Goal: Task Accomplishment & Management: Complete application form

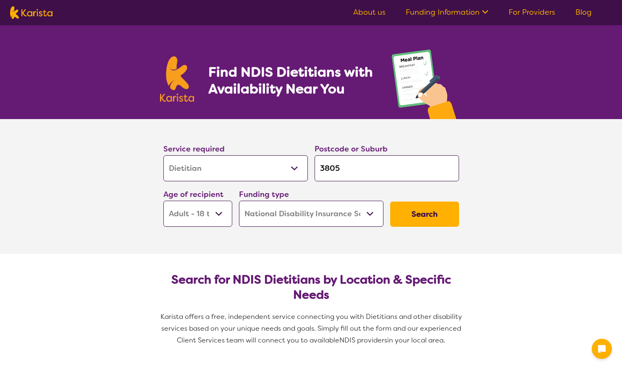
select select "Dietitian"
select select "AD"
select select "NDIS"
select select "Dietitian"
select select "AD"
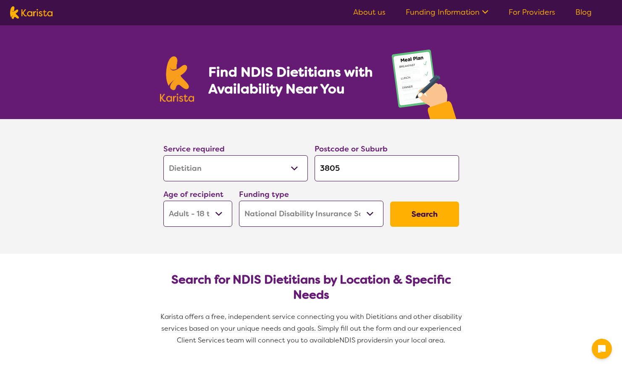
select select "NDIS"
click at [246, 164] on select "Allied Health Assistant Assessment ([MEDICAL_DATA] or [MEDICAL_DATA]) Behaviour…" at bounding box center [235, 168] width 145 height 26
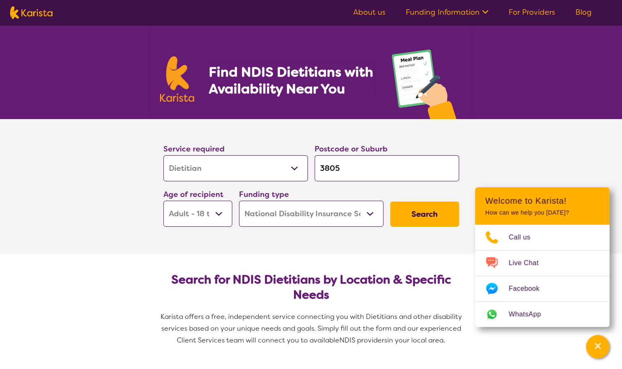
click at [246, 164] on select "Allied Health Assistant Assessment ([MEDICAL_DATA] or [MEDICAL_DATA]) Behaviour…" at bounding box center [235, 168] width 145 height 26
drag, startPoint x: 364, startPoint y: 169, endPoint x: 301, endPoint y: 164, distance: 63.6
click at [301, 164] on div "Service required Allied Health Assistant Assessment ([MEDICAL_DATA] or [MEDICAL…" at bounding box center [311, 184] width 303 height 91
type input "3"
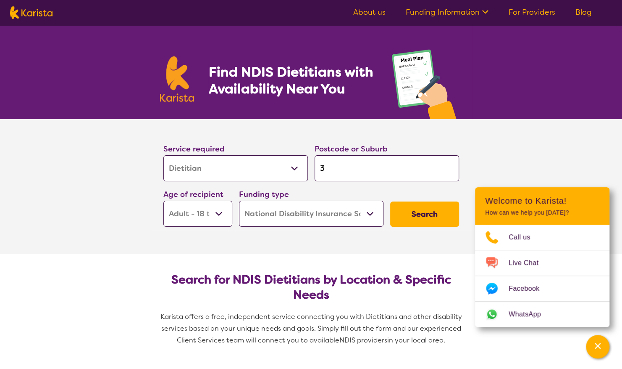
type input "39"
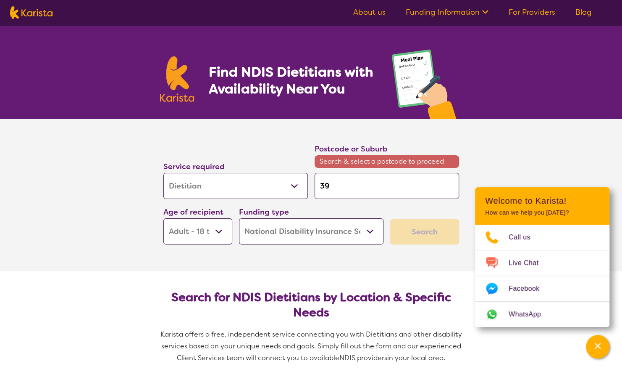
type input "397"
type input "3977"
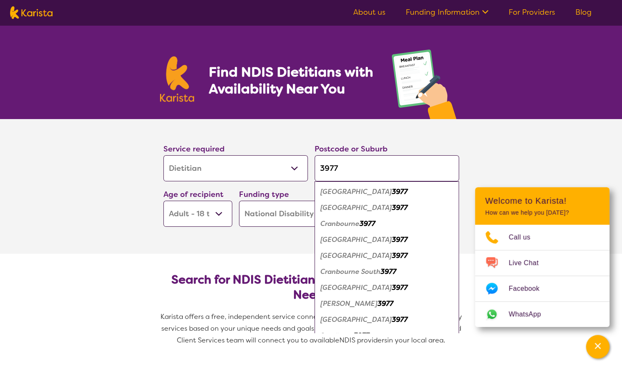
type input "3977"
click at [208, 212] on select "Early Childhood - 0 to 9 Child - 10 to 11 Adolescent - 12 to 17 Adult - 18 to 6…" at bounding box center [197, 213] width 69 height 26
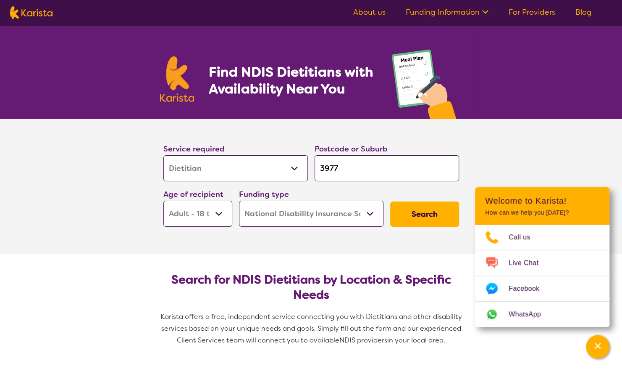
select select "EC"
click at [163, 200] on select "Early Childhood - 0 to 9 Child - 10 to 11 Adolescent - 12 to 17 Adult - 18 to 6…" at bounding box center [197, 213] width 69 height 26
select select "EC"
click at [356, 157] on input "3977" at bounding box center [387, 168] width 145 height 26
click at [355, 168] on input "3977" at bounding box center [387, 168] width 145 height 26
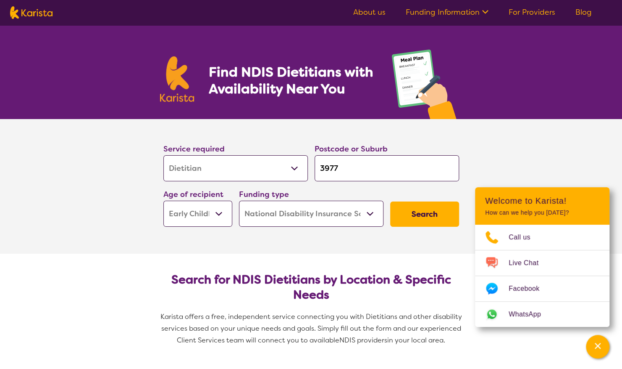
drag, startPoint x: 360, startPoint y: 168, endPoint x: 307, endPoint y: 161, distance: 53.4
click at [307, 161] on div "Service required Allied Health Assistant Assessment ([MEDICAL_DATA] or [MEDICAL…" at bounding box center [311, 184] width 303 height 91
type input "c"
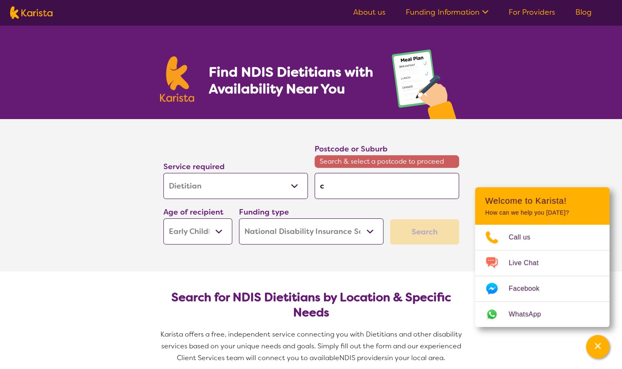
type input "cr"
type input "cra"
type input "cran"
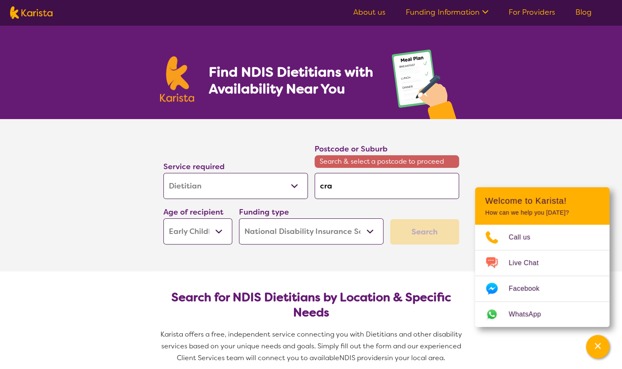
type input "cran"
type input "cranb"
type input "cranbo"
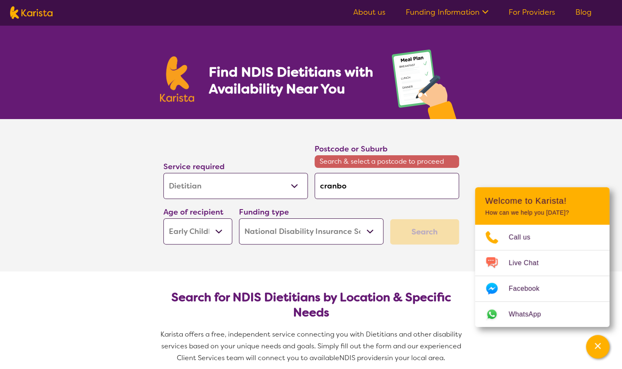
type input "cranbou"
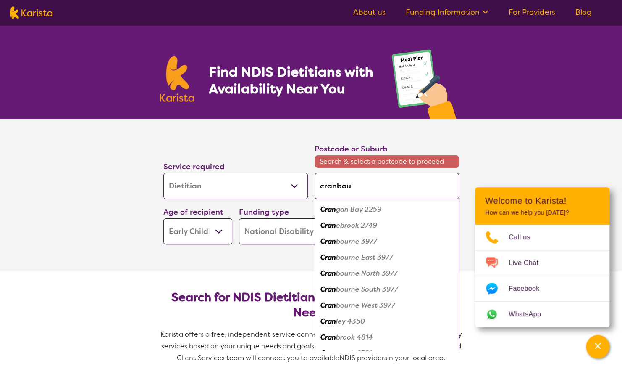
type input "cranbour"
type input "cranbourn"
type input "cranbourne"
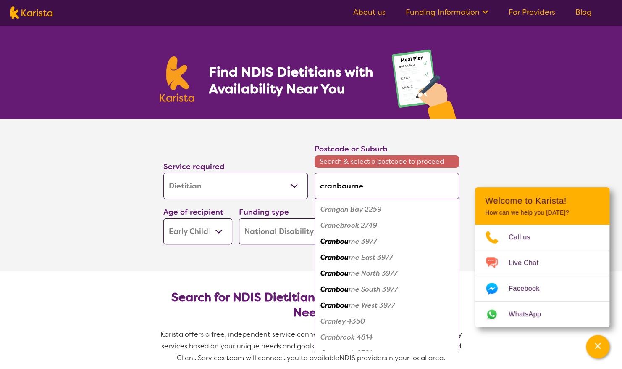
type input "cranbourne"
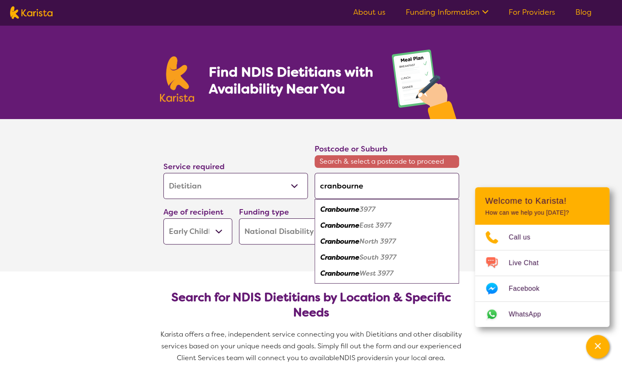
click at [345, 210] on em "Cranbourne" at bounding box center [340, 209] width 39 height 9
type input "3977"
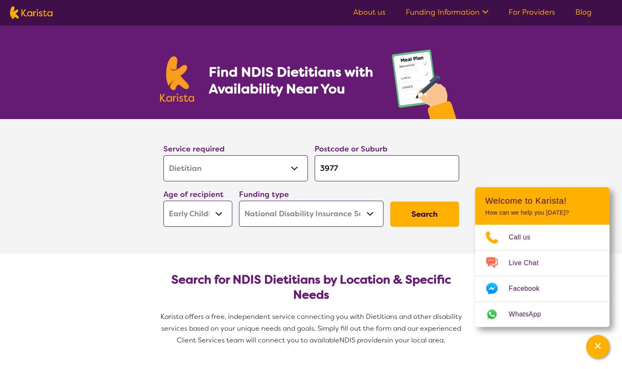
click at [419, 210] on button "Search" at bounding box center [424, 213] width 69 height 25
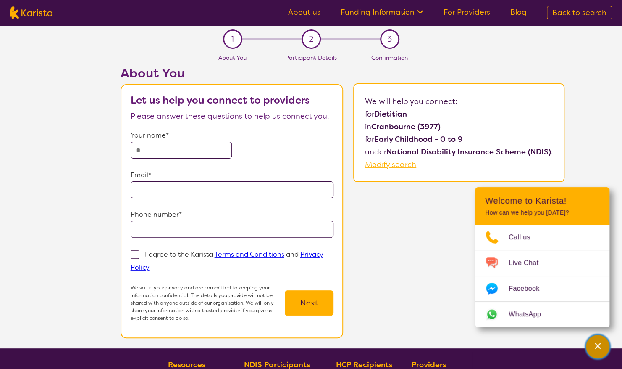
click at [600, 348] on icon "Channel Menu" at bounding box center [598, 345] width 6 height 6
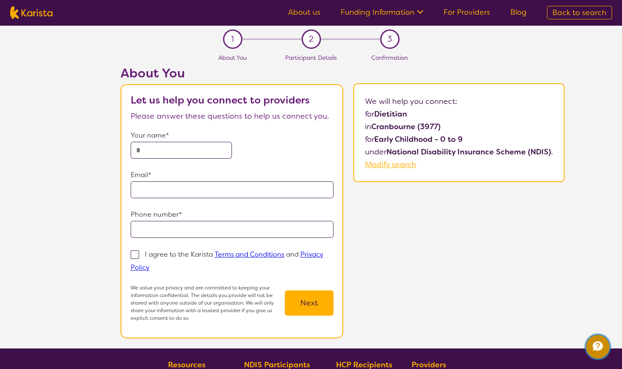
select select "Dietitian"
select select "EC"
select select "NDIS"
select select "Dietitian"
select select "EC"
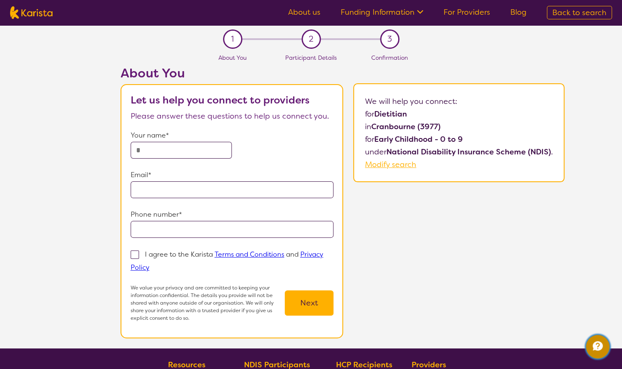
select select "NDIS"
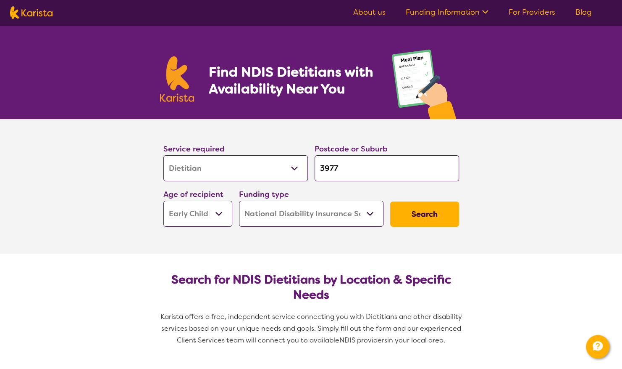
click at [291, 166] on select "Allied Health Assistant Assessment ([MEDICAL_DATA] or [MEDICAL_DATA]) Behaviour…" at bounding box center [235, 168] width 145 height 26
click at [432, 212] on button "Search" at bounding box center [424, 213] width 69 height 25
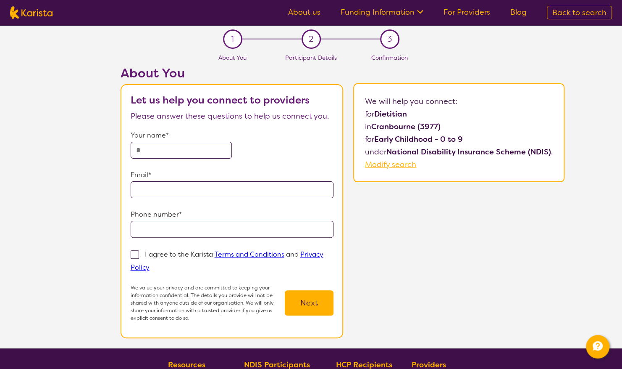
click at [155, 160] on form "Your name* Email* Phone number* I agree to the Karista Terms and Conditions and…" at bounding box center [232, 225] width 203 height 192
click at [149, 149] on input "text" at bounding box center [182, 150] width 102 height 17
type input "**********"
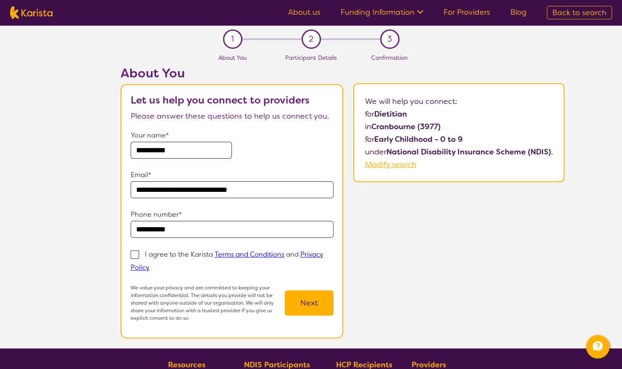
click at [134, 255] on span at bounding box center [135, 254] width 8 height 8
click at [150, 264] on input "I agree to the Karista Terms and Conditions and Privacy Policy" at bounding box center [152, 266] width 5 height 5
checkbox input "true"
click at [298, 297] on button "Next" at bounding box center [309, 302] width 49 height 25
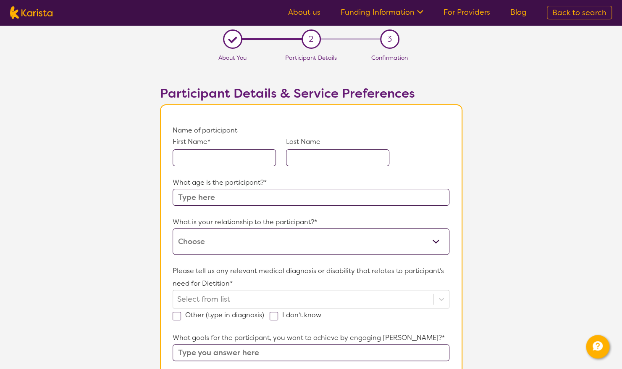
click at [192, 156] on input "text" at bounding box center [224, 157] width 103 height 17
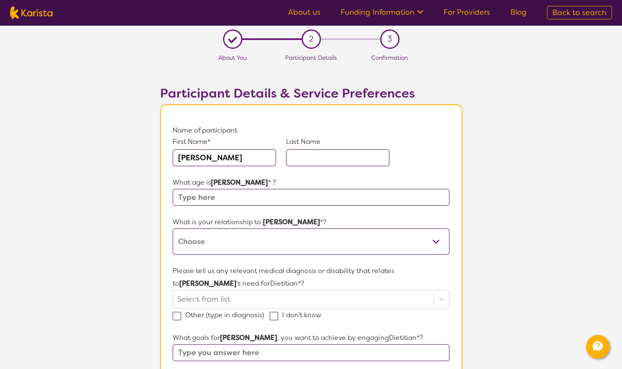
type input "[PERSON_NAME]"
type input "E"
click at [220, 198] on input "text" at bounding box center [311, 197] width 276 height 17
click at [219, 197] on input "text" at bounding box center [311, 197] width 276 height 17
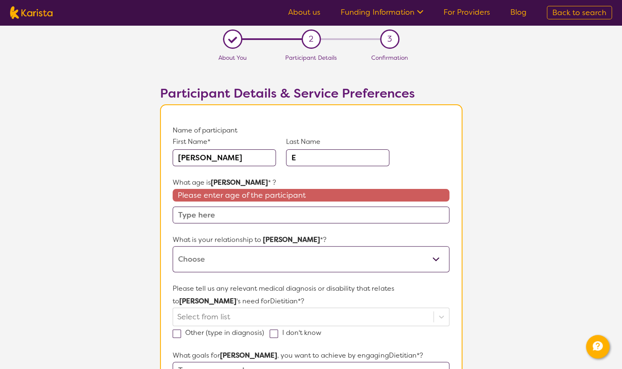
click at [206, 155] on input "[PERSON_NAME]" at bounding box center [224, 157] width 103 height 17
type input "[PERSON_NAME]"
click at [233, 208] on input "text" at bounding box center [311, 214] width 276 height 17
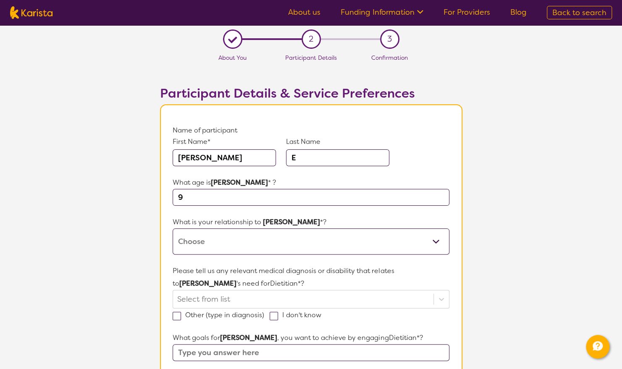
type input "9"
click at [237, 235] on select "This request is for myself I am their parent I am their child I am their spouse…" at bounding box center [311, 241] width 276 height 26
select select "I am their Support Coordinator"
click at [173, 228] on select "This request is for myself I am their parent I am their child I am their spouse…" at bounding box center [311, 241] width 276 height 26
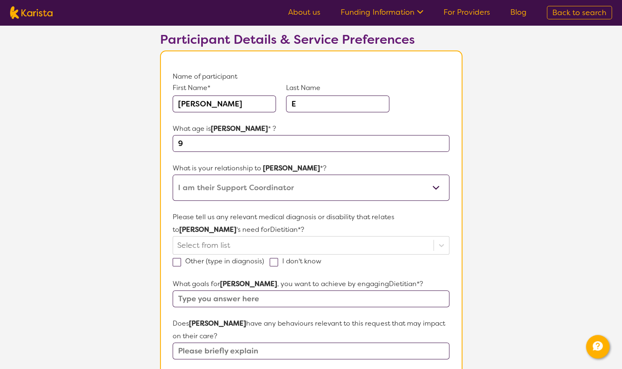
scroll to position [70, 0]
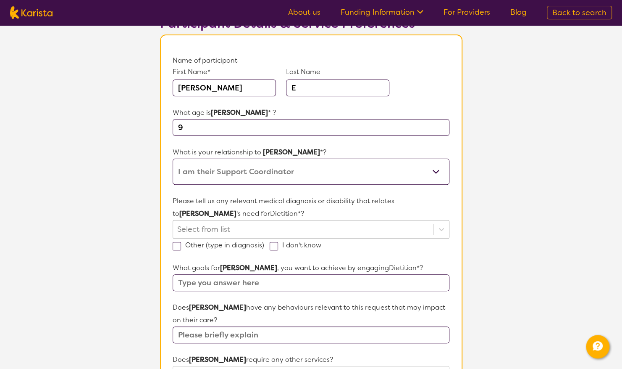
click at [238, 228] on div at bounding box center [303, 229] width 252 height 14
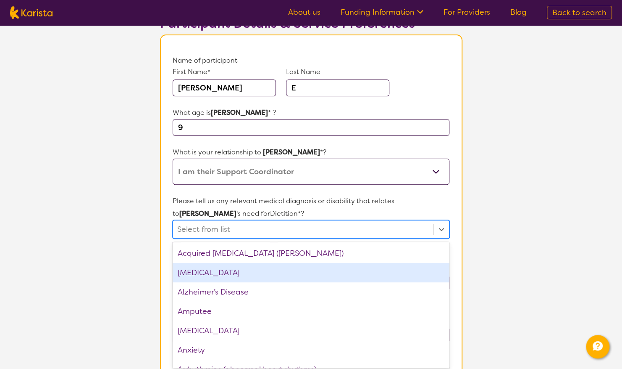
click at [237, 265] on div "[MEDICAL_DATA]" at bounding box center [311, 272] width 276 height 19
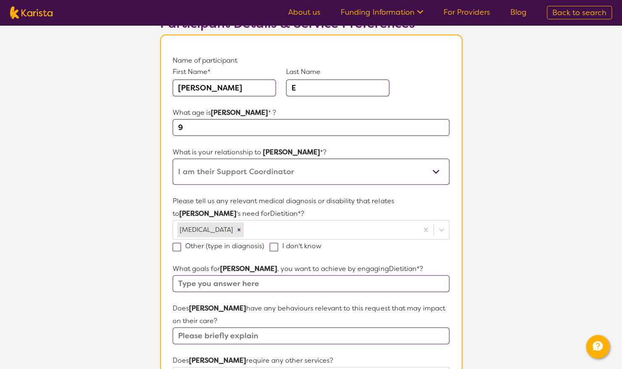
click at [520, 245] on section "L About You 2 Participant Details 3 Confirmation Participant Details & Service …" at bounding box center [311, 326] width 622 height 742
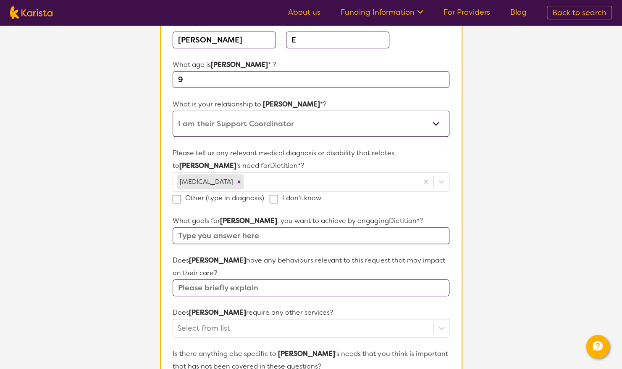
scroll to position [140, 0]
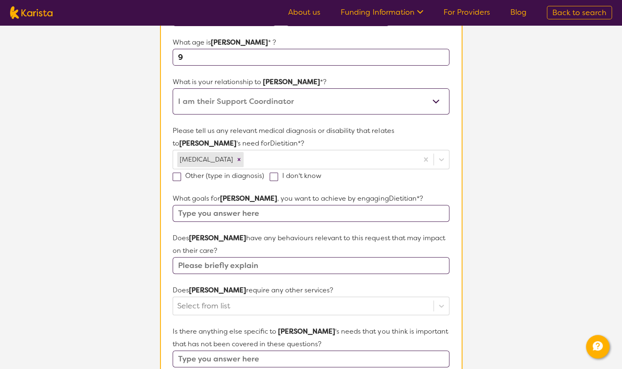
click at [229, 212] on input "text" at bounding box center [311, 213] width 276 height 17
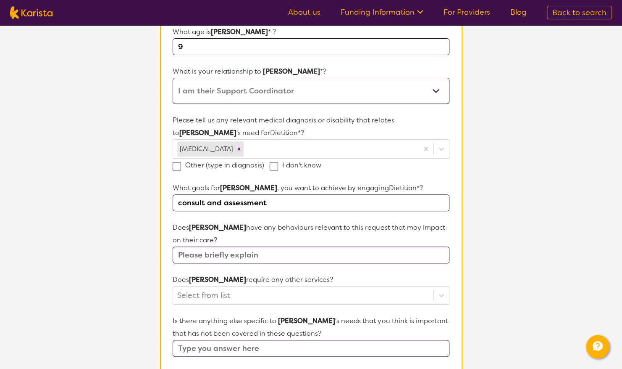
scroll to position [210, 0]
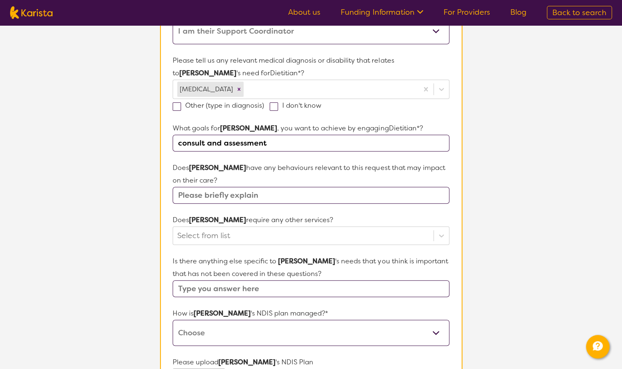
type input "consult and assessment"
click at [222, 192] on input "text" at bounding box center [311, 195] width 276 height 17
type input "no"
click at [229, 236] on div at bounding box center [303, 235] width 252 height 14
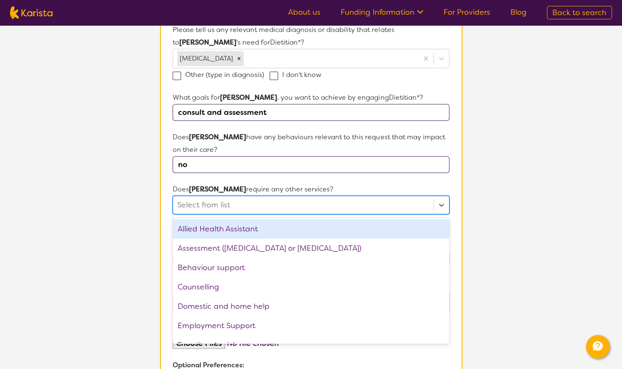
scroll to position [245, 0]
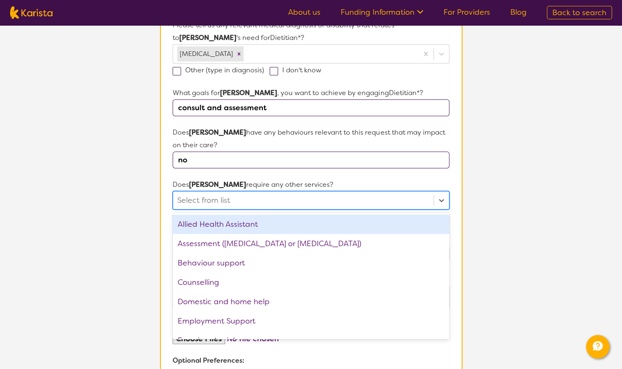
click at [235, 221] on div "Allied Health Assistant" at bounding box center [311, 223] width 276 height 19
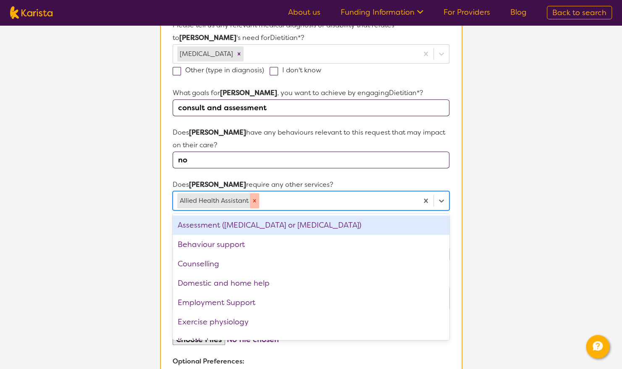
click at [254, 199] on icon "Remove Allied Health Assistant" at bounding box center [254, 200] width 3 height 3
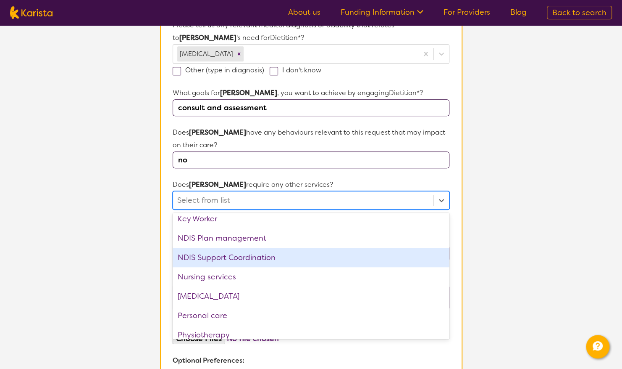
scroll to position [168, 0]
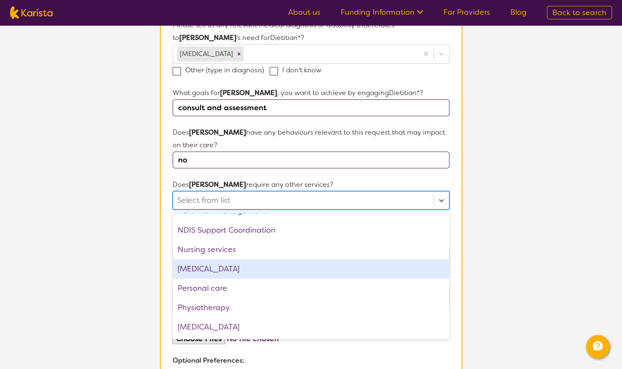
click at [238, 267] on div "[MEDICAL_DATA]" at bounding box center [311, 268] width 276 height 19
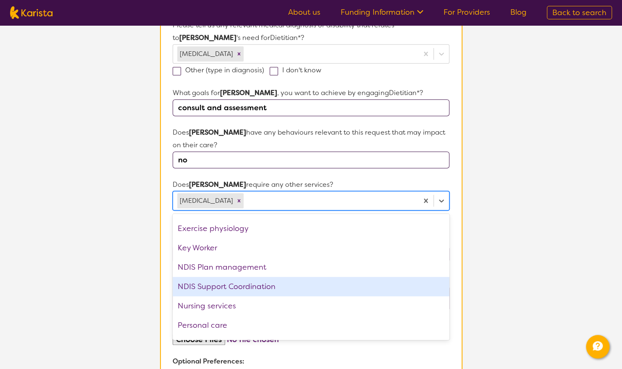
scroll to position [110, 0]
click at [244, 283] on div "NDIS Support Coordination" at bounding box center [311, 288] width 276 height 19
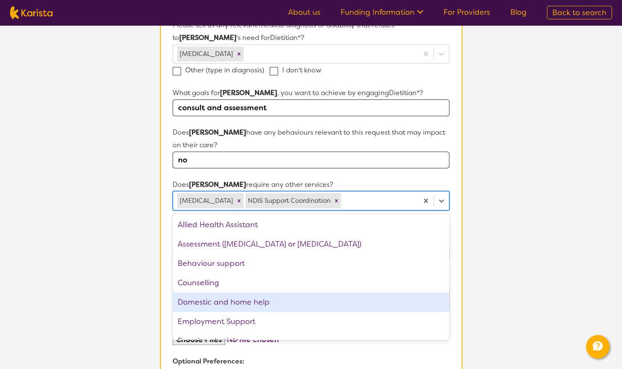
scroll to position [0, 0]
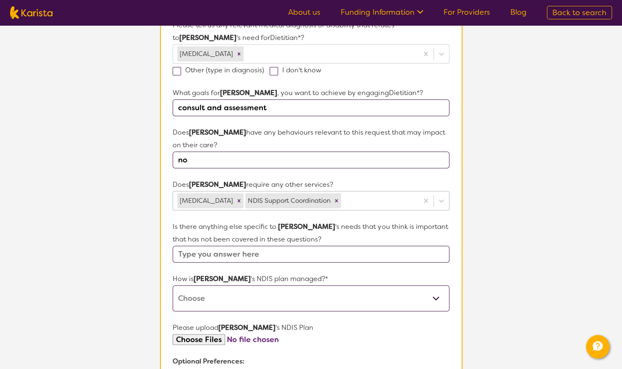
click at [498, 213] on section "L About You 2 Participant Details 3 Confirmation Participant Details & Service …" at bounding box center [311, 151] width 622 height 742
click at [229, 250] on input "text" at bounding box center [311, 253] width 276 height 17
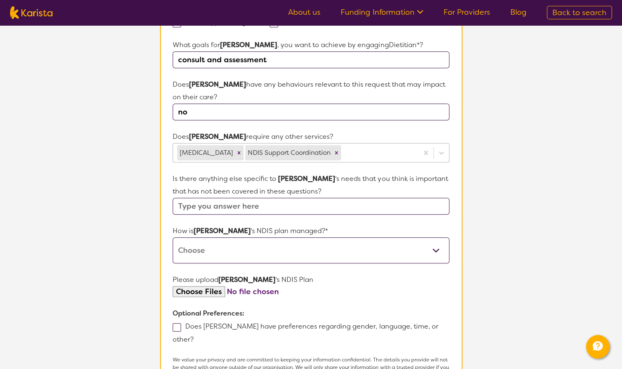
scroll to position [302, 0]
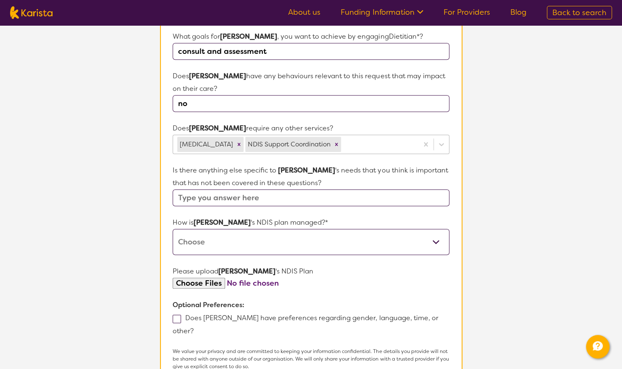
click at [213, 240] on select "Self-managed NDIS plan Managed by a registered plan management provider (not th…" at bounding box center [311, 242] width 276 height 26
select select "Plan Managed"
click at [173, 229] on select "Self-managed NDIS plan Managed by a registered plan management provider (not th…" at bounding box center [311, 242] width 276 height 26
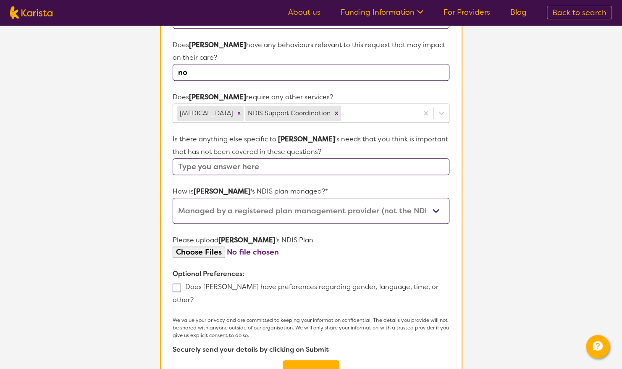
scroll to position [371, 0]
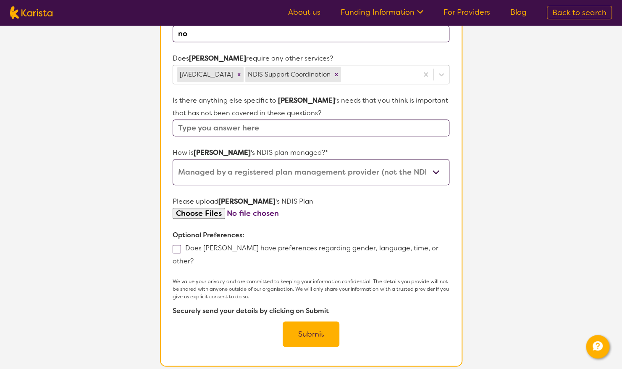
click at [177, 247] on span at bounding box center [177, 249] width 8 height 8
click at [194, 258] on input "Does [PERSON_NAME] have preferences regarding gender, language, time, or other?" at bounding box center [196, 260] width 5 height 5
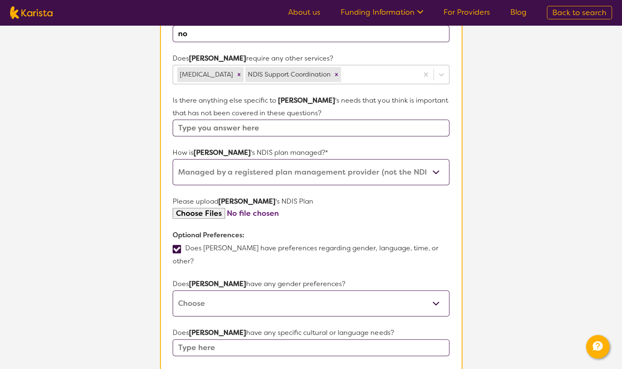
click at [214, 293] on select "[DEMOGRAPHIC_DATA] [DEMOGRAPHIC_DATA] Other No Preference" at bounding box center [311, 303] width 276 height 26
click at [215, 290] on select "[DEMOGRAPHIC_DATA] [DEMOGRAPHIC_DATA] Other No Preference" at bounding box center [311, 303] width 276 height 26
click at [177, 245] on span at bounding box center [177, 249] width 8 height 8
click at [194, 258] on input "Does [PERSON_NAME] have preferences regarding gender, language, time, or other?" at bounding box center [196, 260] width 5 height 5
checkbox input "false"
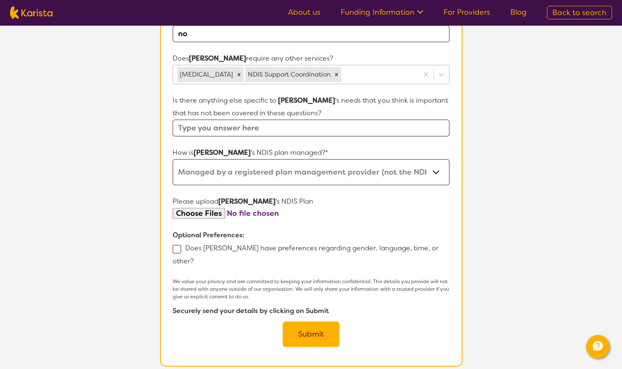
click at [304, 321] on button "Submit" at bounding box center [311, 333] width 57 height 25
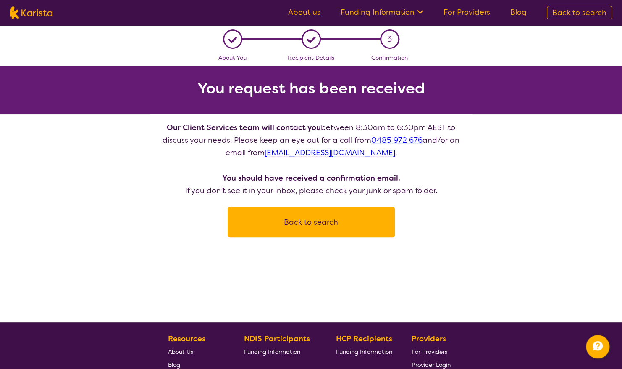
click at [303, 229] on button "Back to search" at bounding box center [311, 221] width 147 height 25
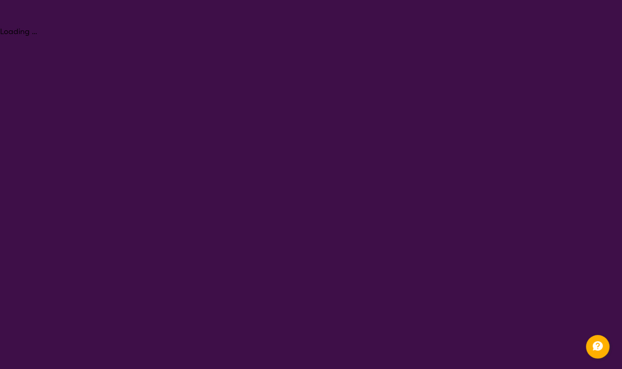
select select "Dietitian"
select select "EC"
select select "NDIS"
select select "Dietitian"
select select "EC"
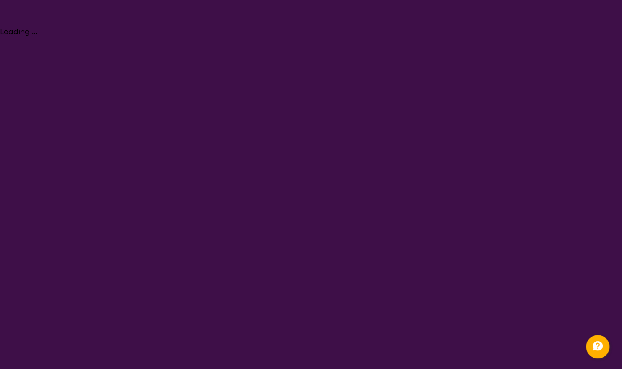
select select "NDIS"
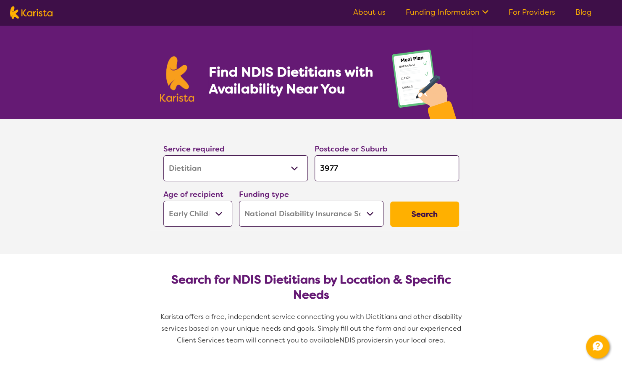
click at [442, 225] on button "Search" at bounding box center [424, 213] width 69 height 25
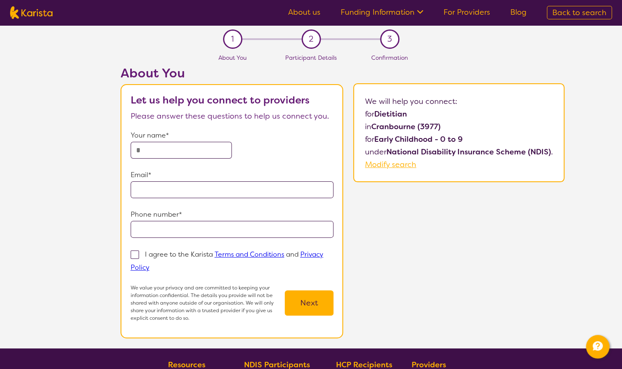
select select "Dietitian"
select select "EC"
select select "NDIS"
select select "Dietitian"
select select "EC"
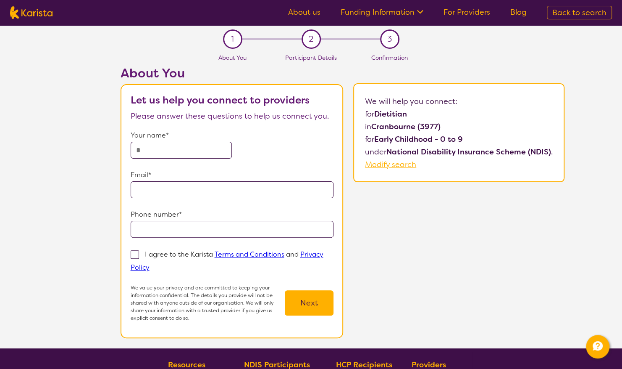
select select "NDIS"
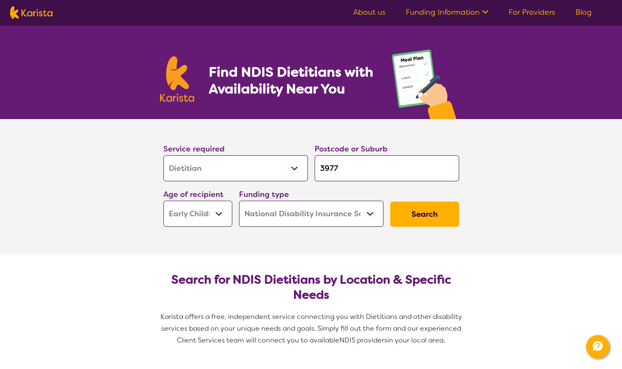
click at [232, 168] on select "Allied Health Assistant Assessment ([MEDICAL_DATA] or [MEDICAL_DATA]) Behaviour…" at bounding box center [235, 168] width 145 height 26
select select "Allied Health Assistant"
click at [163, 155] on select "Allied Health Assistant Assessment ([MEDICAL_DATA] or [MEDICAL_DATA]) Behaviour…" at bounding box center [235, 168] width 145 height 26
select select "Allied Health Assistant"
click at [428, 212] on button "Search" at bounding box center [424, 213] width 69 height 25
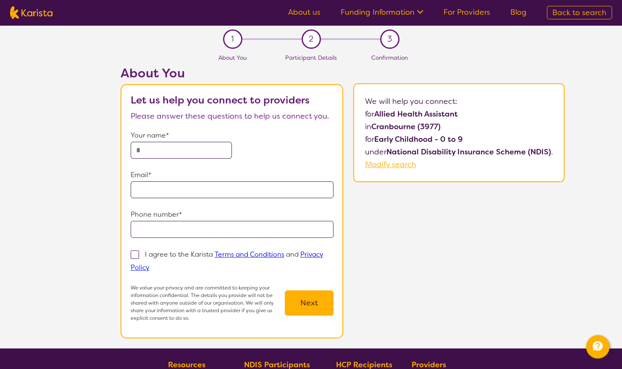
select select "Dietitian"
select select "EC"
select select "NDIS"
select select "Dietitian"
select select "EC"
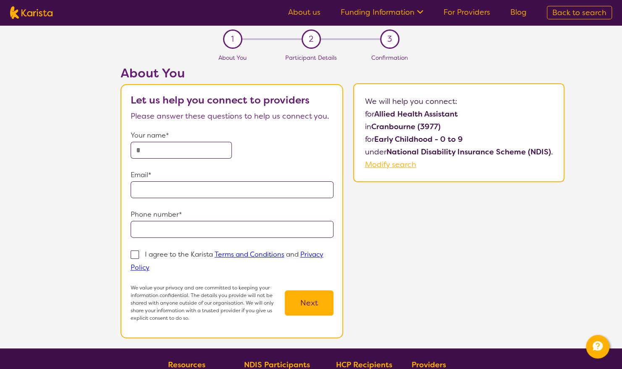
select select "NDIS"
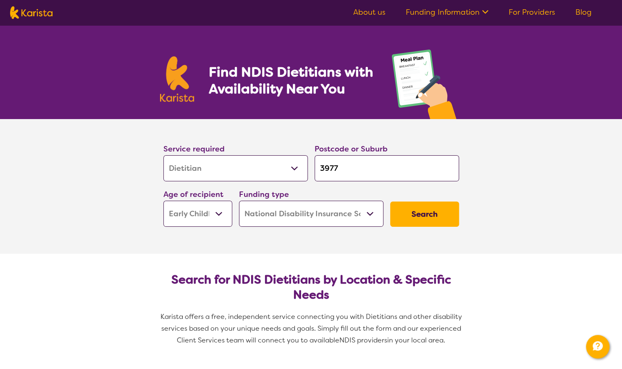
click at [224, 160] on select "Allied Health Assistant Assessment ([MEDICAL_DATA] or [MEDICAL_DATA]) Behaviour…" at bounding box center [235, 168] width 145 height 26
select select "[MEDICAL_DATA]"
click at [163, 155] on select "Allied Health Assistant Assessment ([MEDICAL_DATA] or [MEDICAL_DATA]) Behaviour…" at bounding box center [235, 168] width 145 height 26
select select "[MEDICAL_DATA]"
click at [437, 206] on button "Search" at bounding box center [424, 213] width 69 height 25
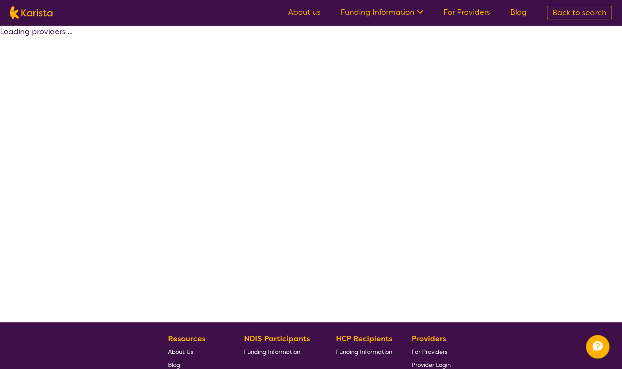
select select "by_score"
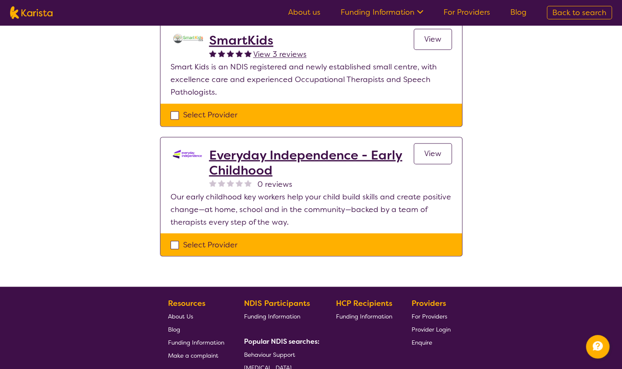
scroll to position [784, 0]
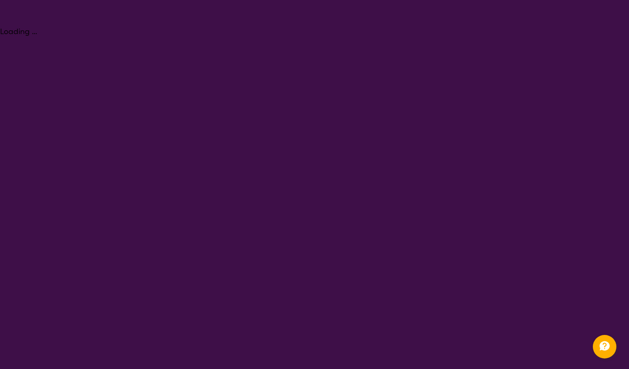
select select "Dietitian"
select select "EC"
select select "NDIS"
select select "Dietitian"
select select "EC"
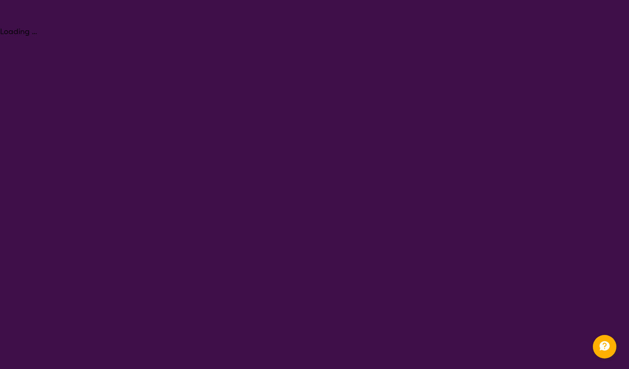
select select "NDIS"
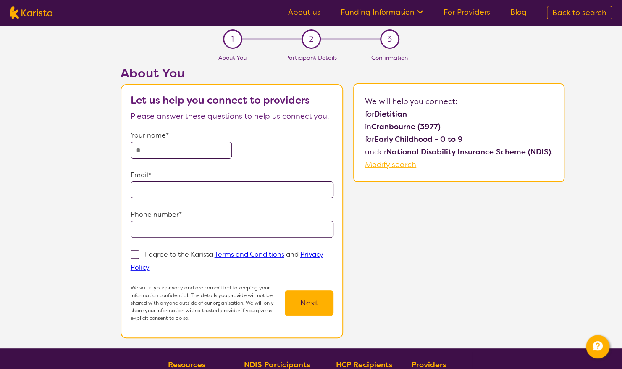
select select "Dietitian"
select select "EC"
select select "NDIS"
select select "Dietitian"
select select "EC"
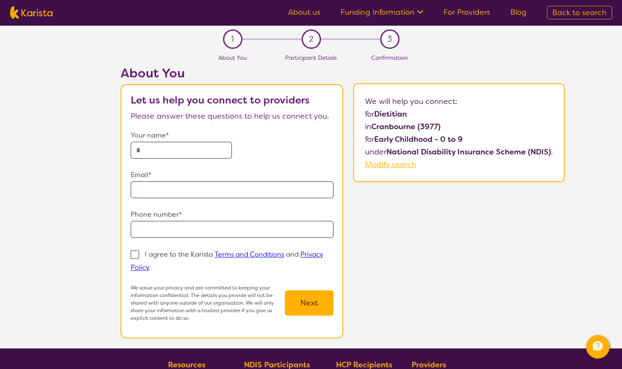
select select "NDIS"
